Goal: Transaction & Acquisition: Purchase product/service

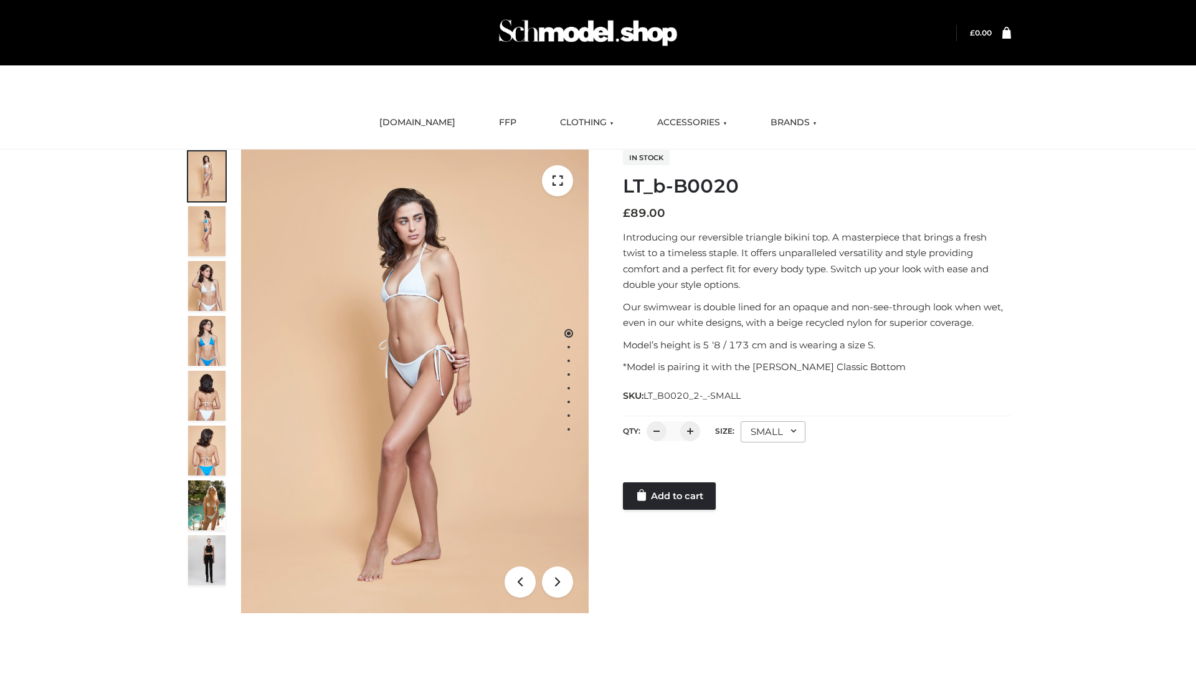
click at [670, 496] on link "Add to cart" at bounding box center [669, 495] width 93 height 27
